Goal: Transaction & Acquisition: Purchase product/service

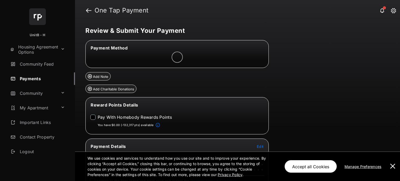
click at [391, 165] on button at bounding box center [392, 166] width 10 height 29
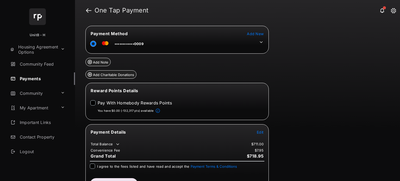
scroll to position [27, 0]
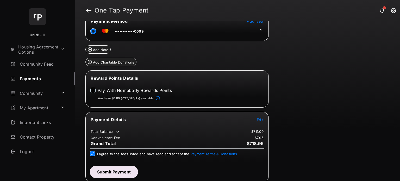
click at [126, 172] on button "Submit Payment" at bounding box center [114, 172] width 48 height 12
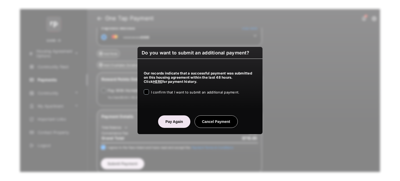
click at [144, 93] on div at bounding box center [146, 91] width 5 height 5
click at [169, 122] on button "Pay Again" at bounding box center [174, 121] width 32 height 12
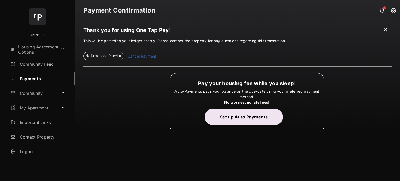
click at [98, 57] on span "Download Receipt" at bounding box center [106, 55] width 30 height 5
click at [102, 56] on span "Download Receipt" at bounding box center [106, 55] width 30 height 5
click at [149, 56] on link "Cancel Payment" at bounding box center [142, 56] width 29 height 7
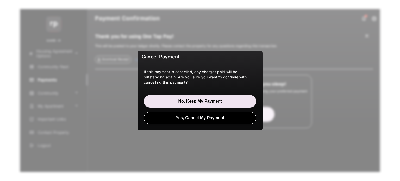
click at [214, 117] on button "Yes, Cancel My Payment" at bounding box center [200, 118] width 112 height 12
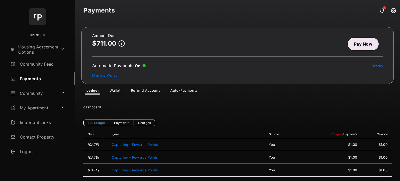
click at [364, 42] on link "Pay Now" at bounding box center [363, 44] width 31 height 12
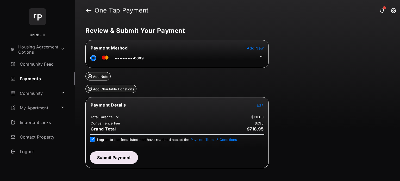
click at [116, 158] on button "Submit Payment" at bounding box center [114, 157] width 48 height 12
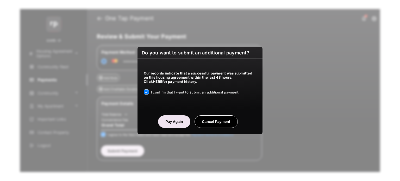
click at [167, 122] on button "Pay Again" at bounding box center [174, 121] width 32 height 12
